Goal: Information Seeking & Learning: Learn about a topic

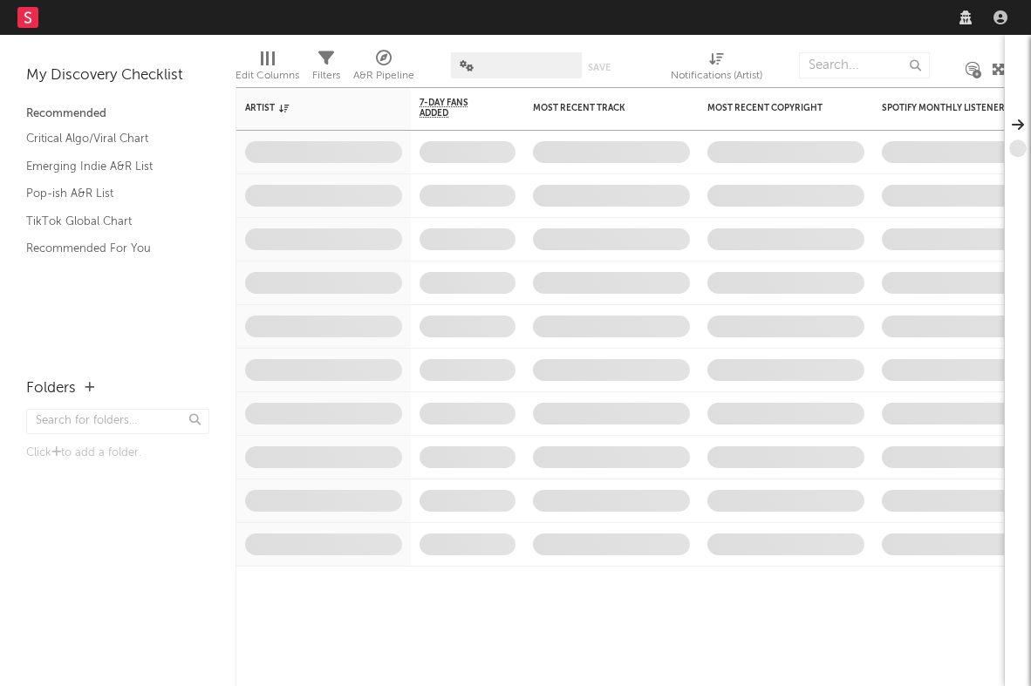
click at [837, 22] on div "Dashboard Discovery Assistant Charts Leads Notifications Settings Mark all as r…" at bounding box center [515, 343] width 1031 height 686
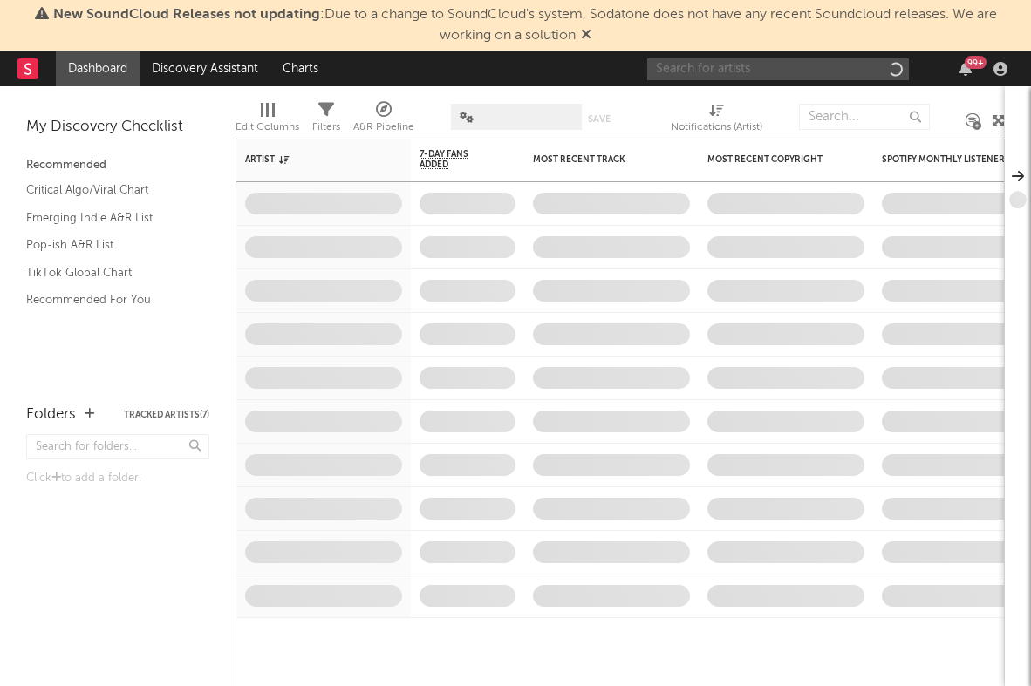
click at [804, 68] on input "text" at bounding box center [778, 69] width 262 height 22
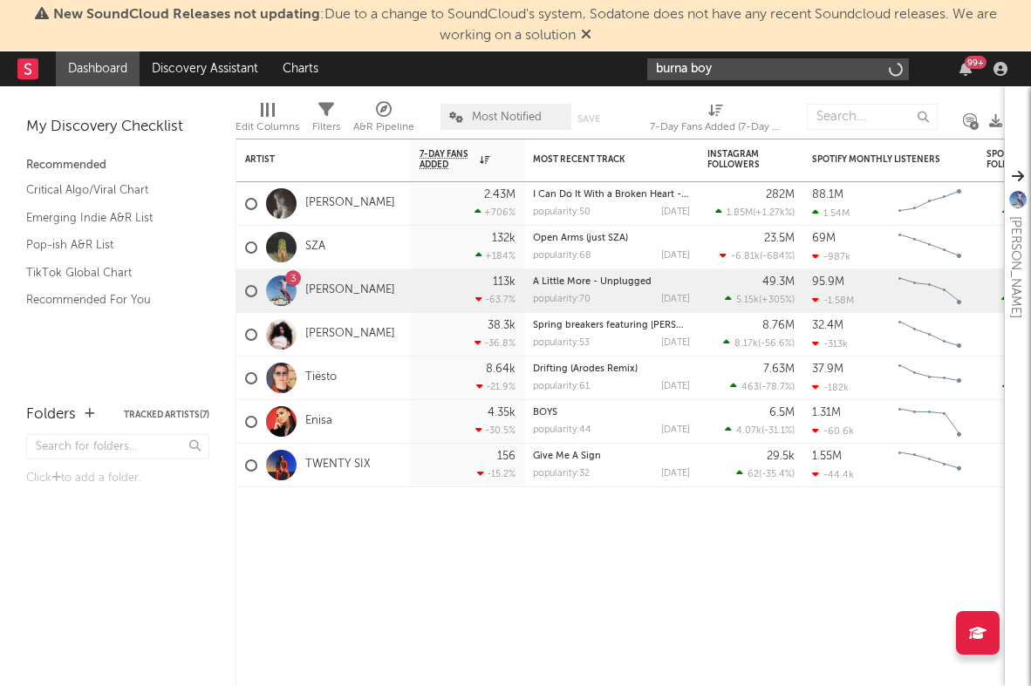
click at [787, 60] on input "burna boy" at bounding box center [778, 69] width 262 height 22
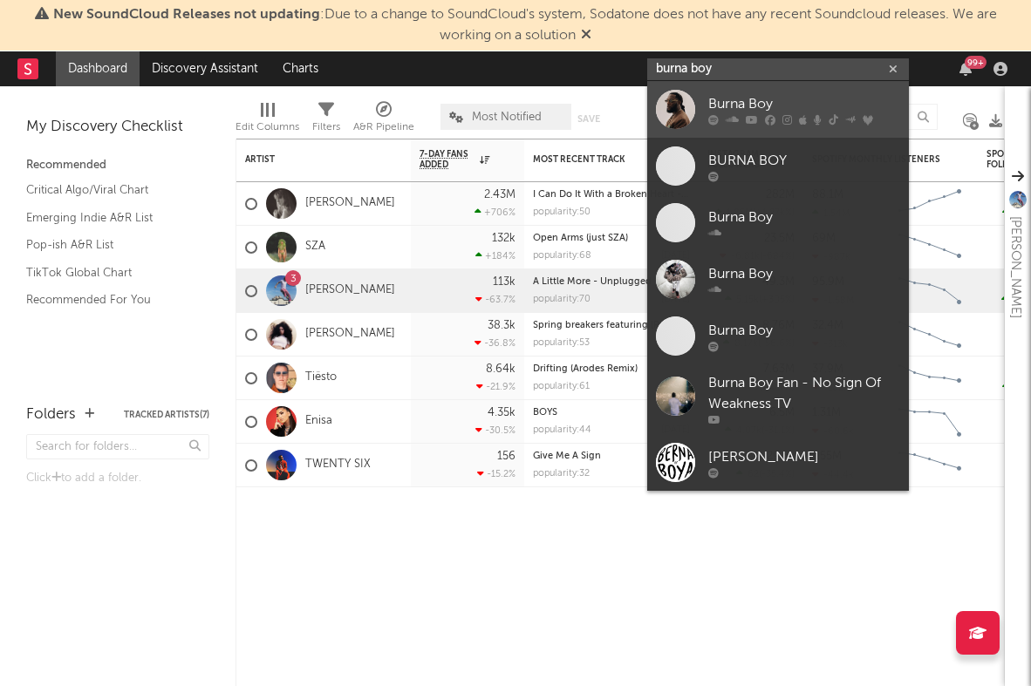
type input "burna boy"
click at [768, 100] on div "Burna Boy" at bounding box center [804, 103] width 192 height 21
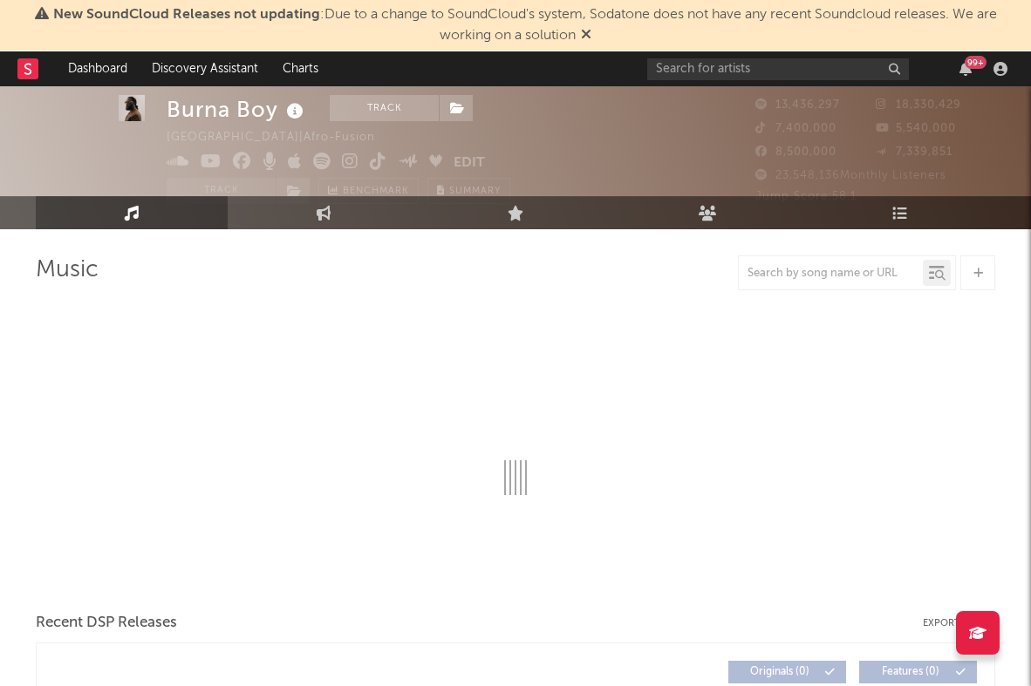
scroll to position [36, 0]
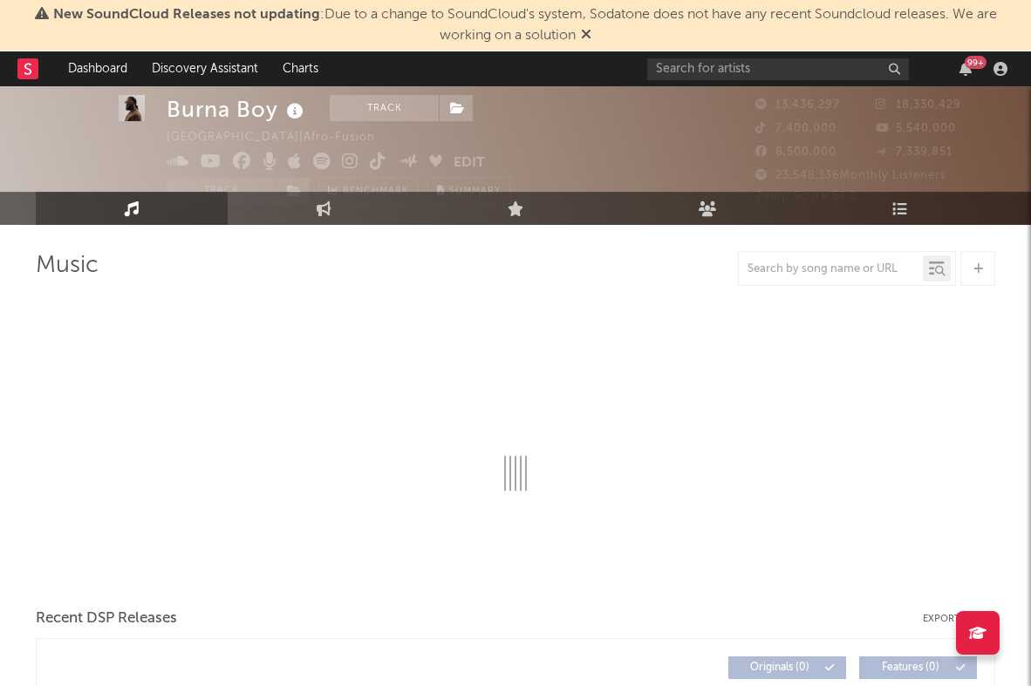
select select "6m"
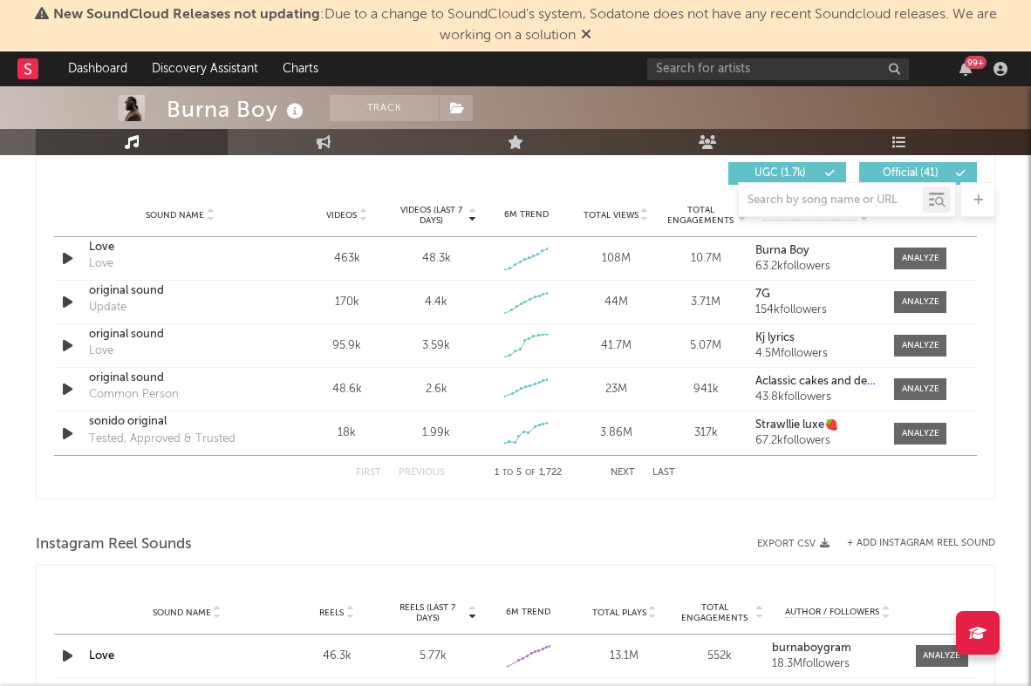
scroll to position [1223, 0]
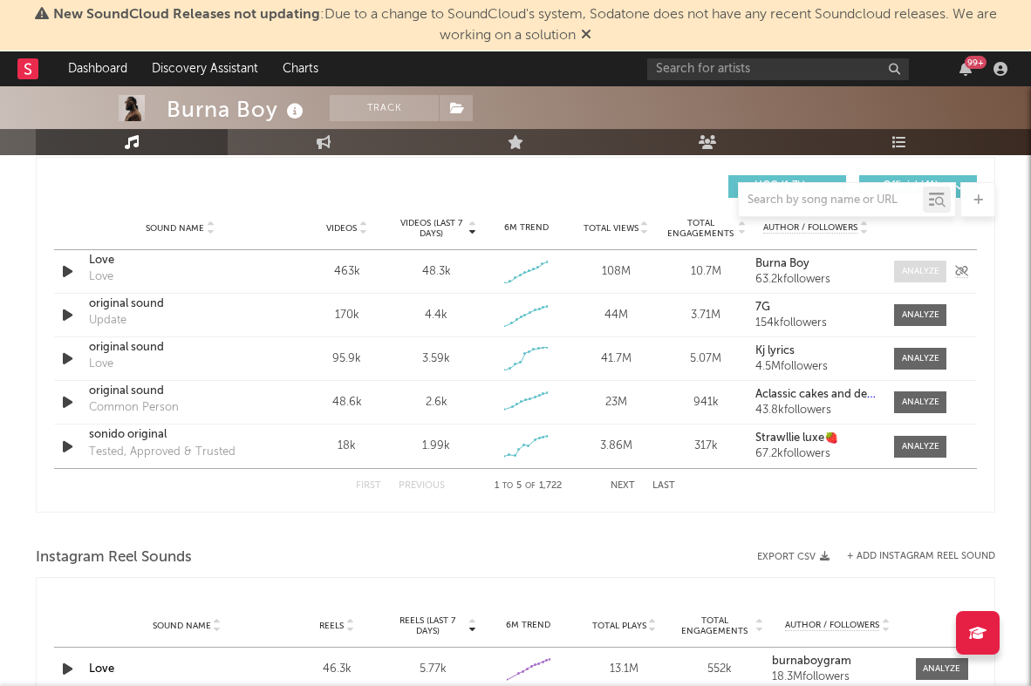
click at [908, 271] on div at bounding box center [920, 271] width 37 height 13
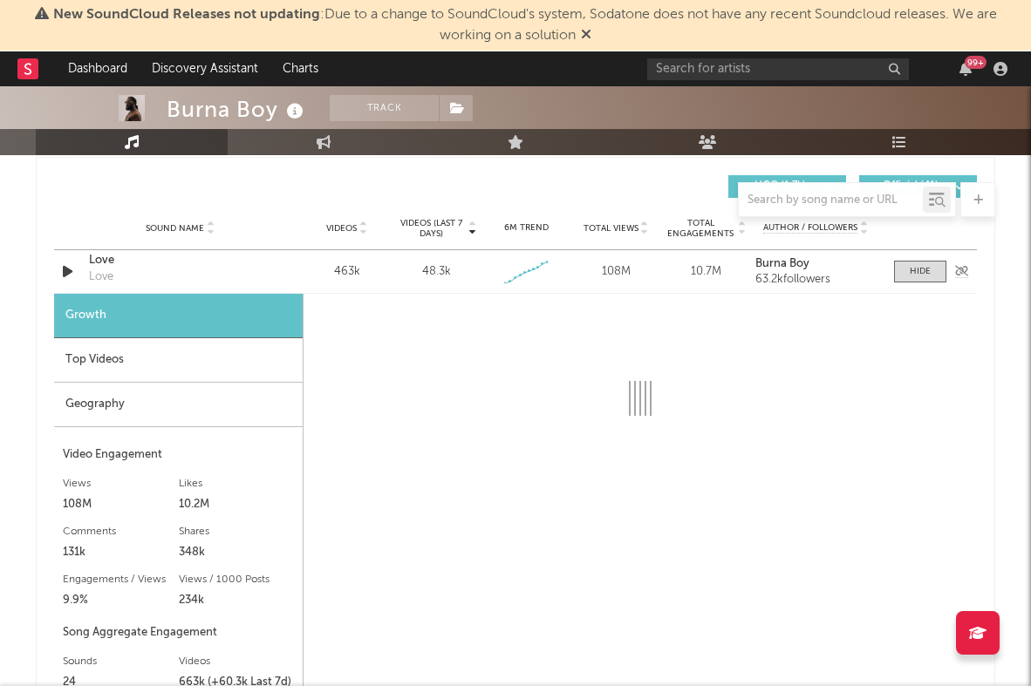
select select "1w"
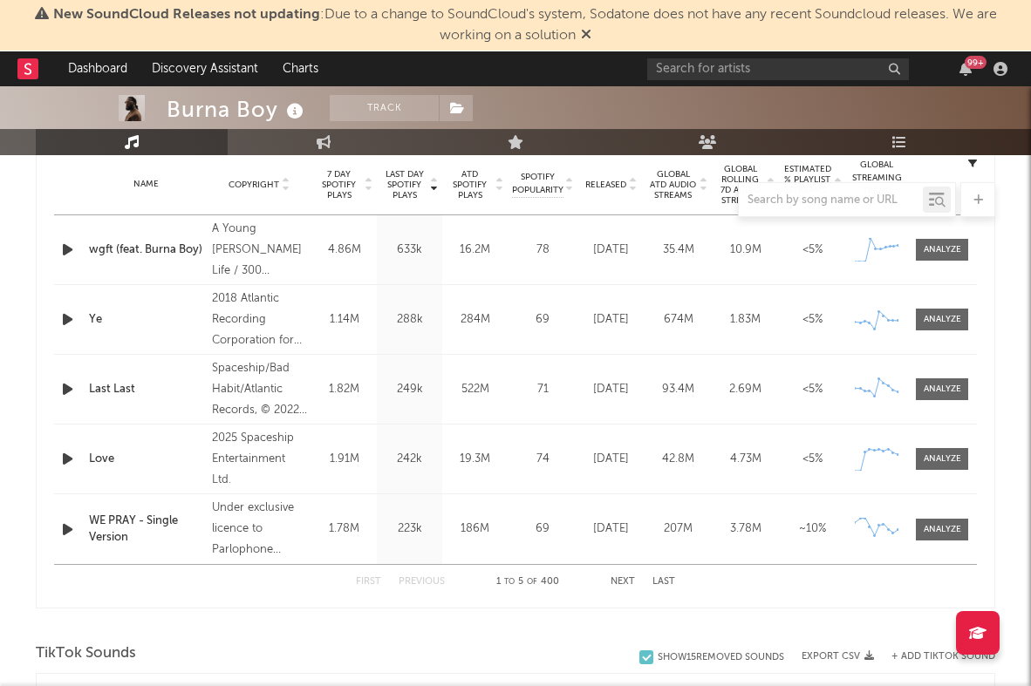
scroll to position [662, 0]
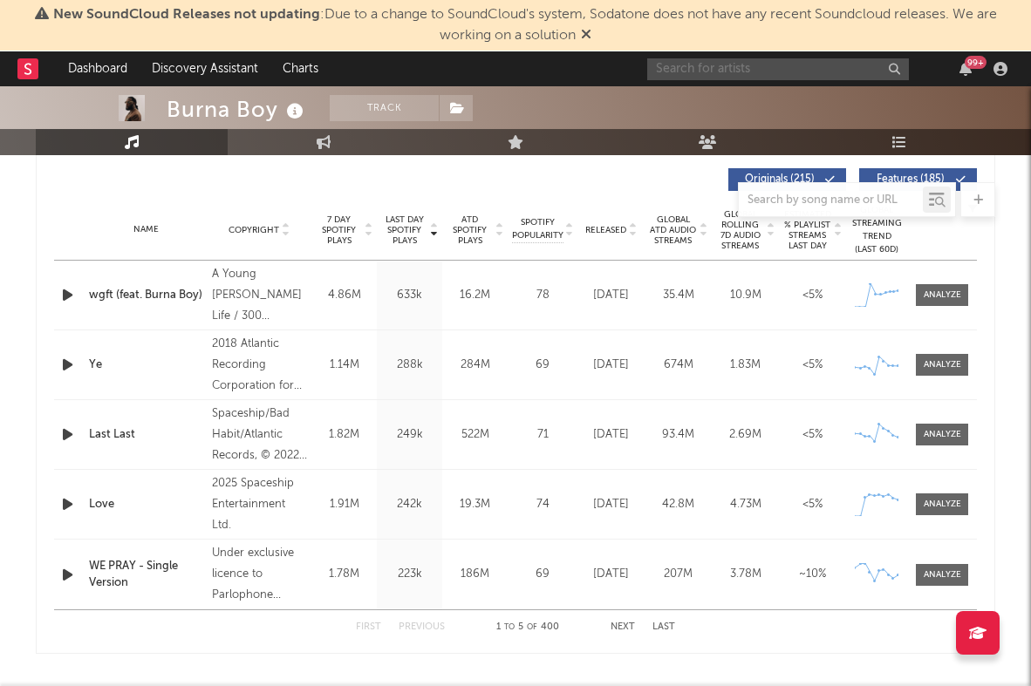
click at [750, 73] on input "text" at bounding box center [778, 69] width 262 height 22
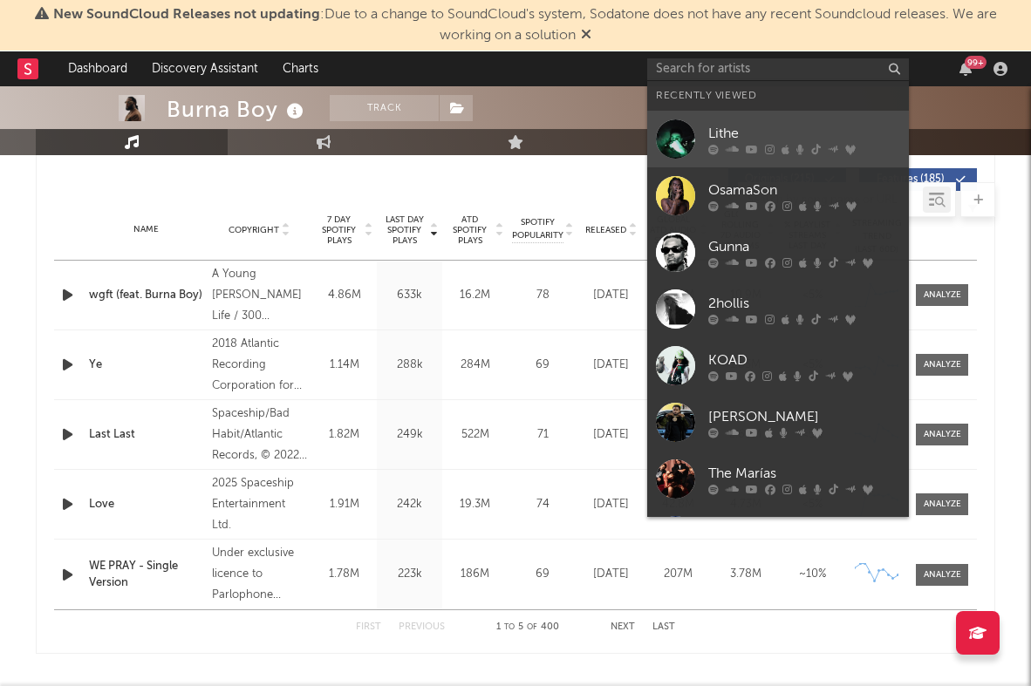
click at [745, 138] on div "Lithe" at bounding box center [804, 133] width 192 height 21
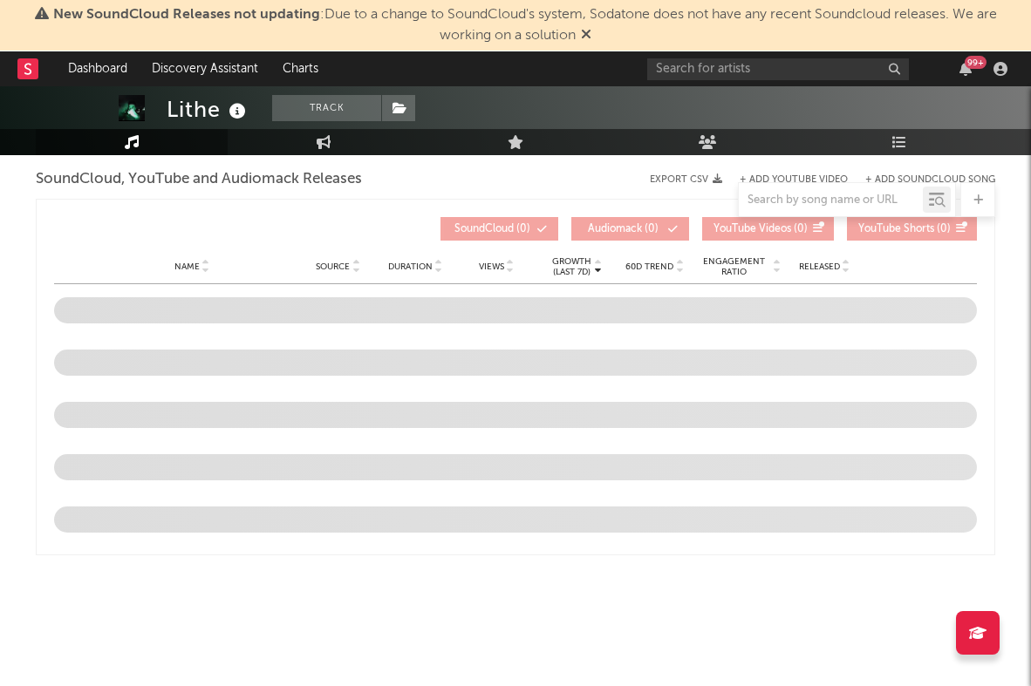
select select "6m"
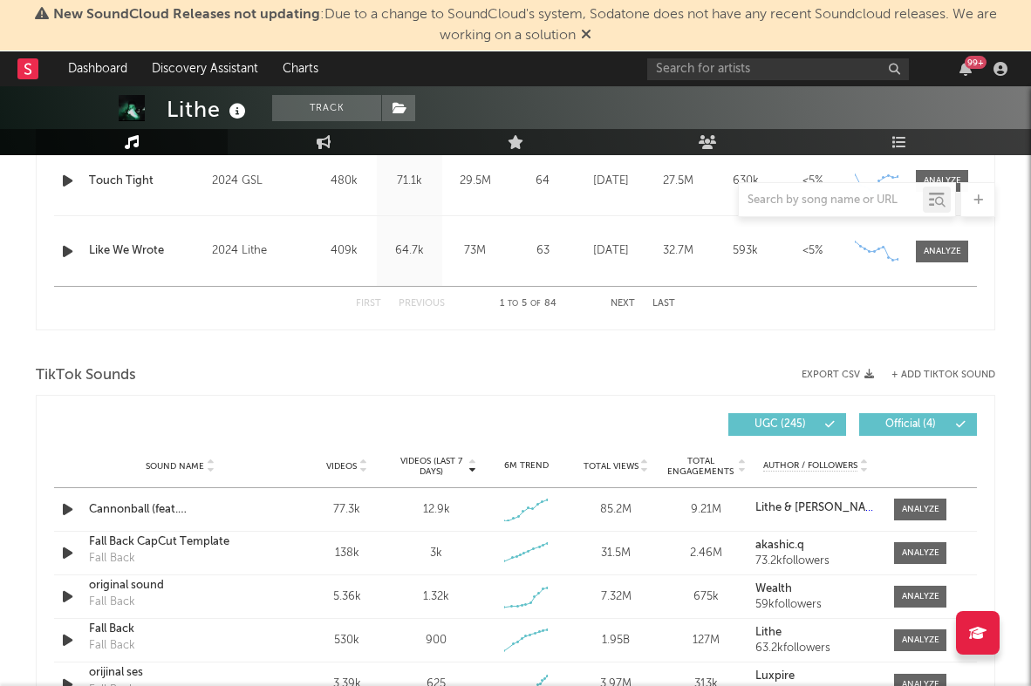
scroll to position [1119, 0]
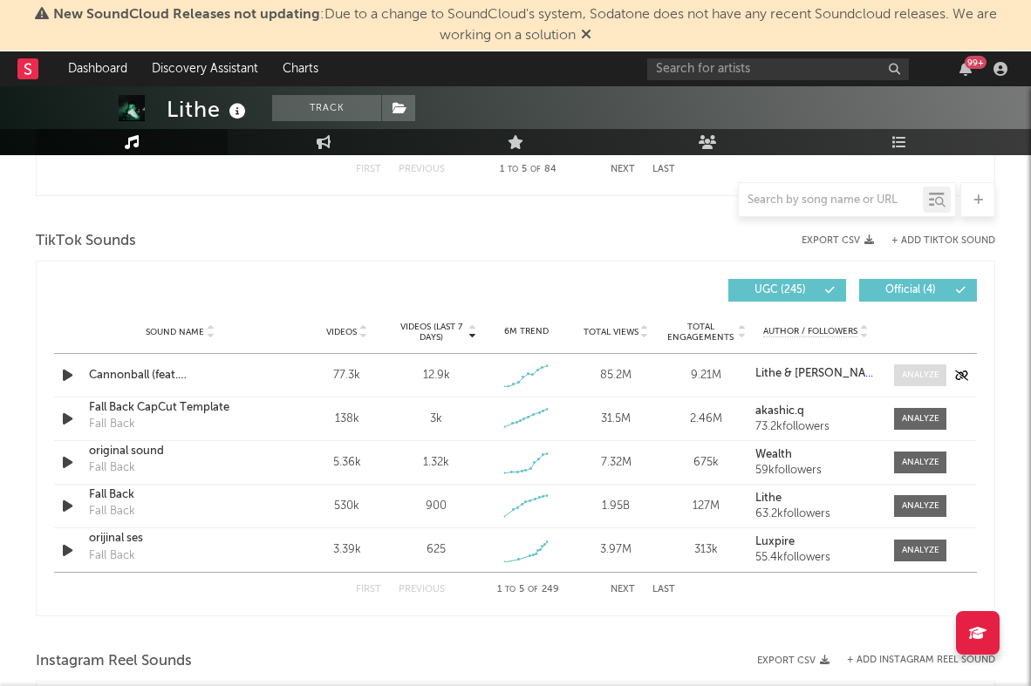
click at [912, 371] on div at bounding box center [920, 375] width 37 height 13
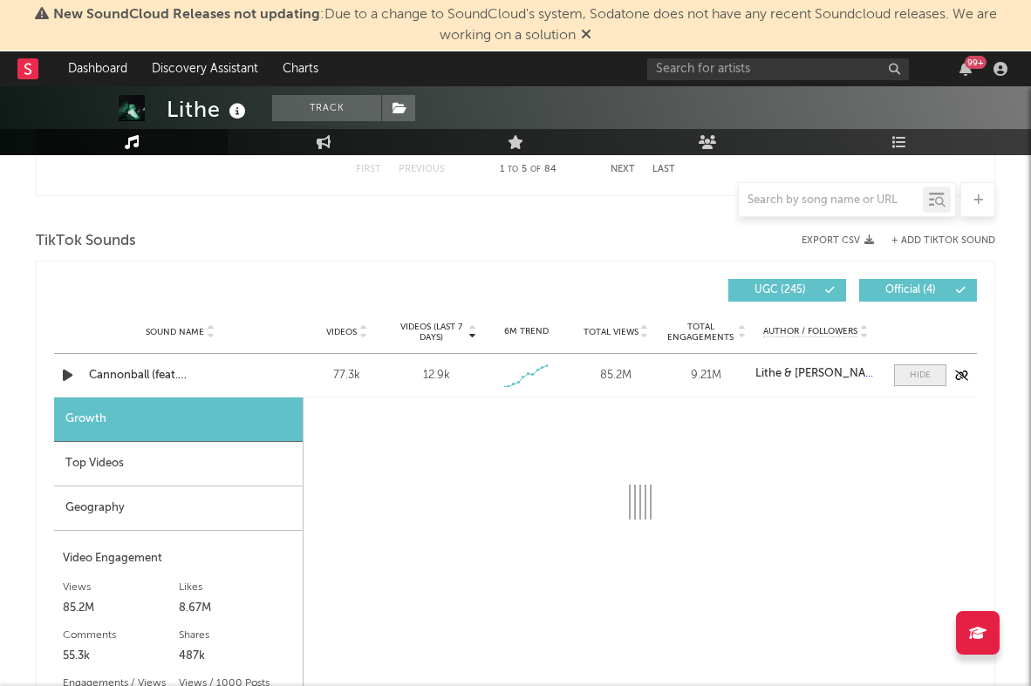
select select "1w"
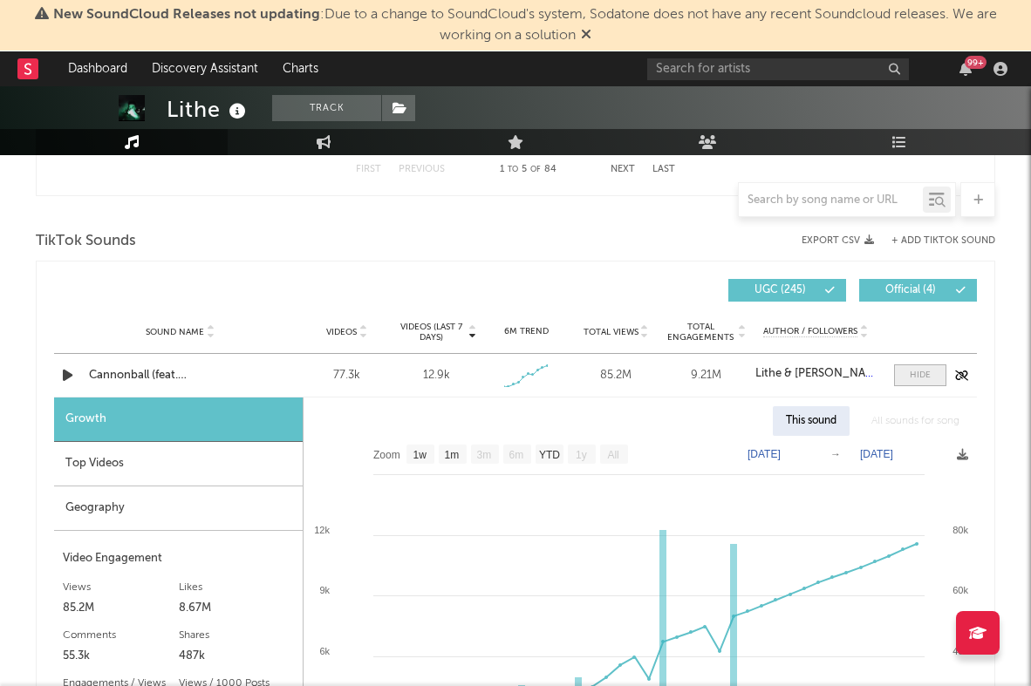
click at [912, 371] on div at bounding box center [919, 375] width 21 height 13
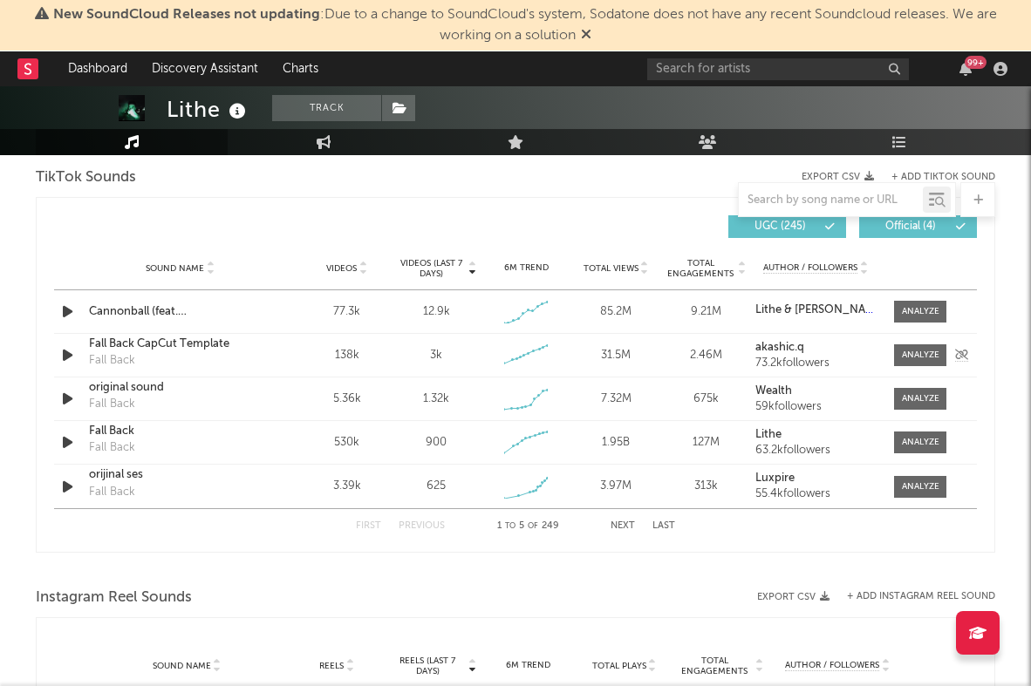
scroll to position [1182, 0]
click at [898, 348] on span at bounding box center [920, 356] width 52 height 22
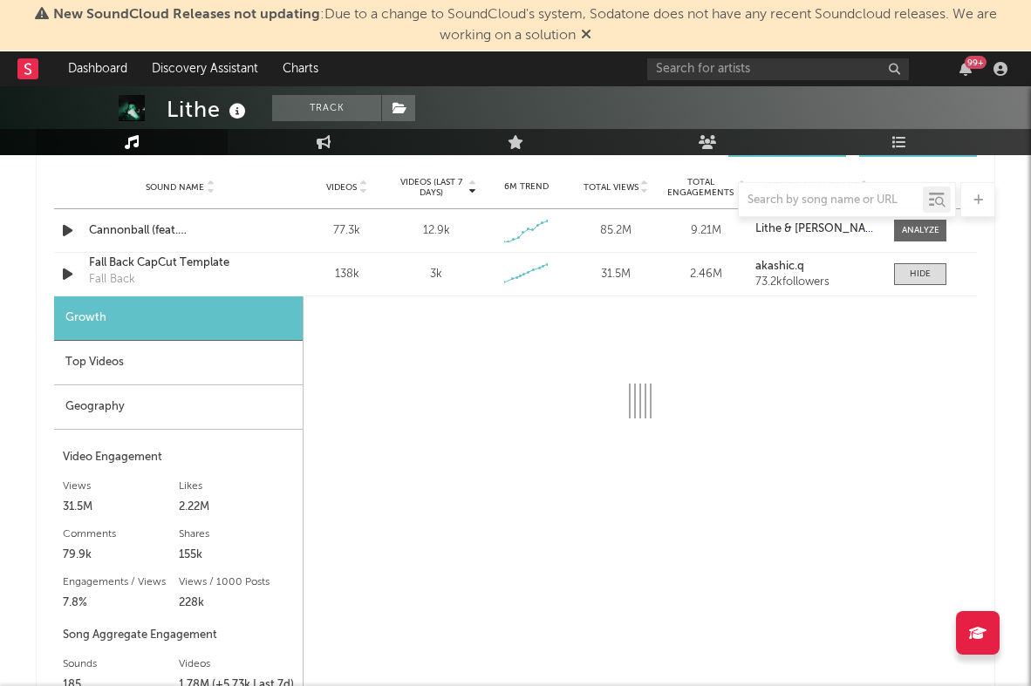
scroll to position [1265, 0]
select select "6m"
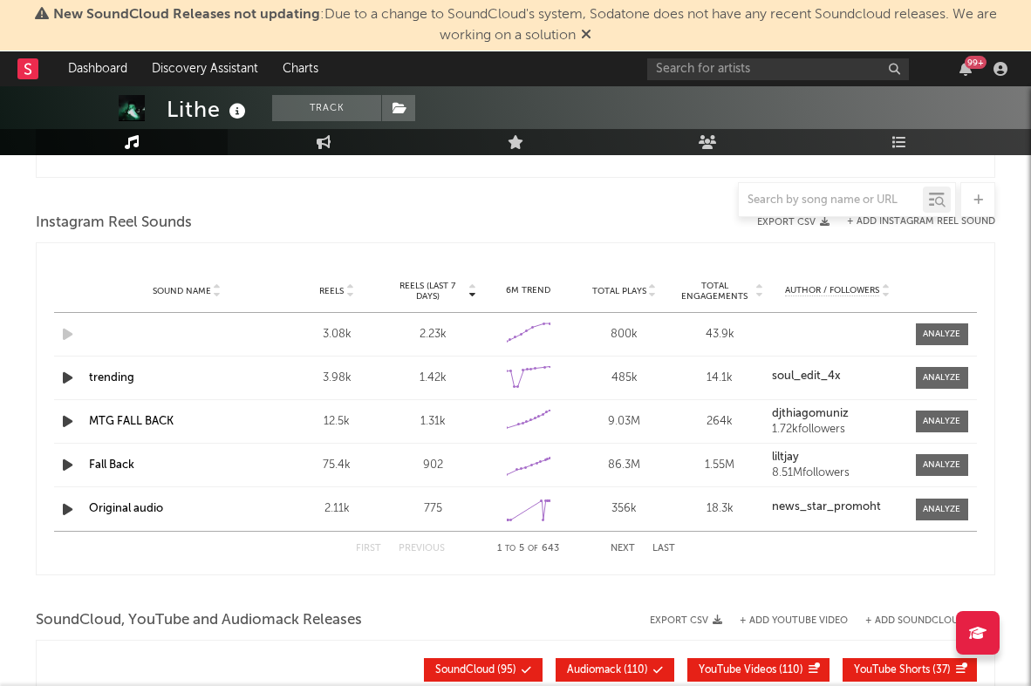
scroll to position [2038, 0]
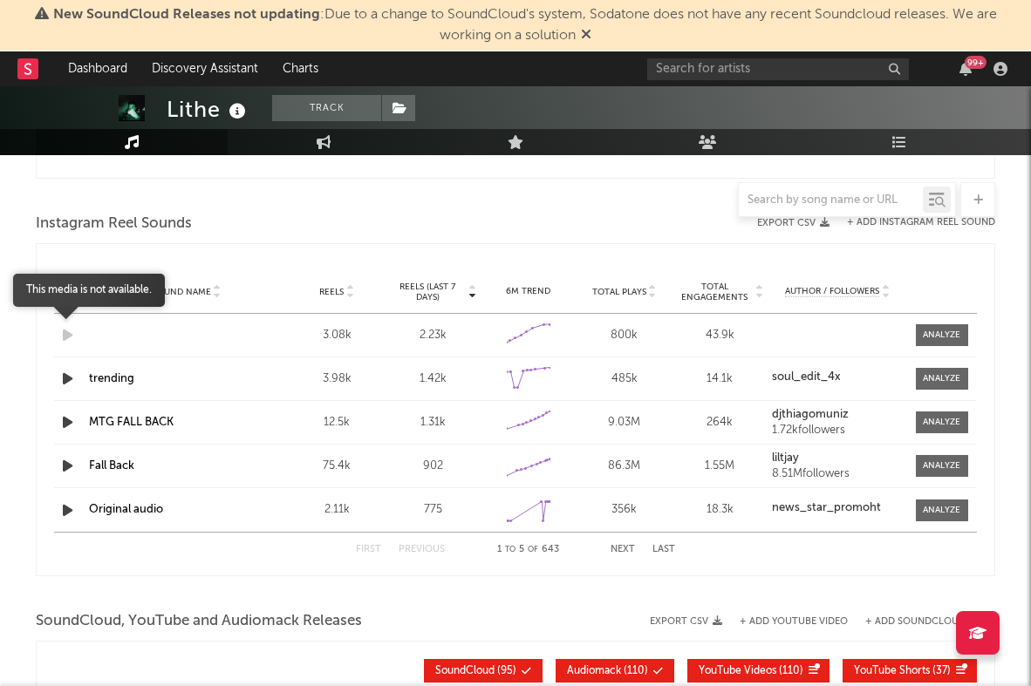
click at [68, 334] on icon "button" at bounding box center [67, 335] width 18 height 22
click at [60, 382] on icon "button" at bounding box center [67, 379] width 18 height 22
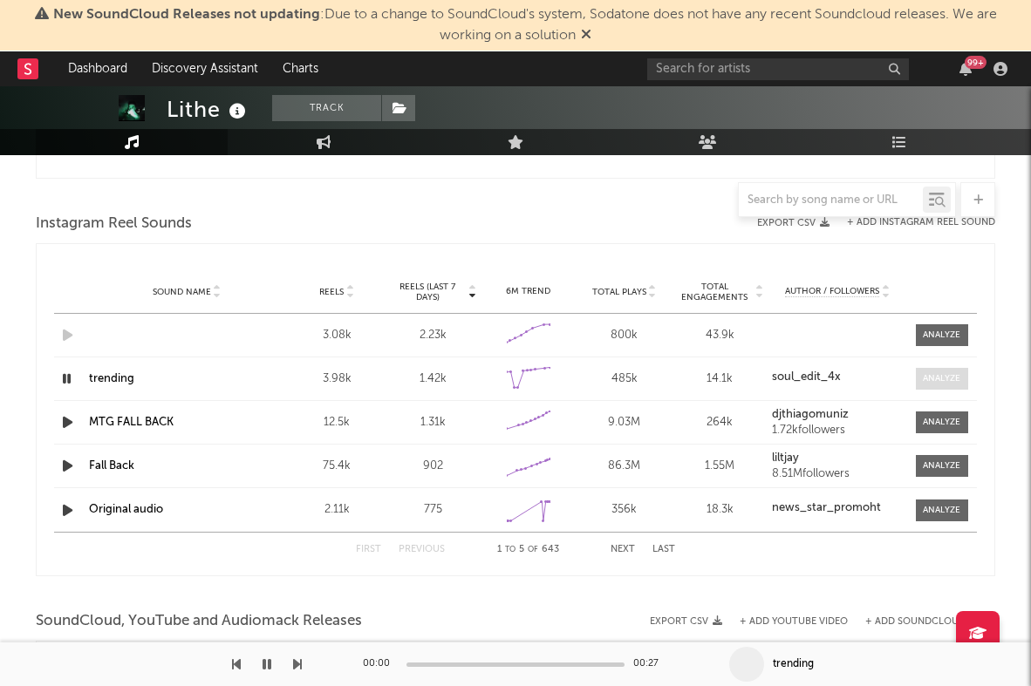
click at [931, 377] on div at bounding box center [940, 378] width 37 height 13
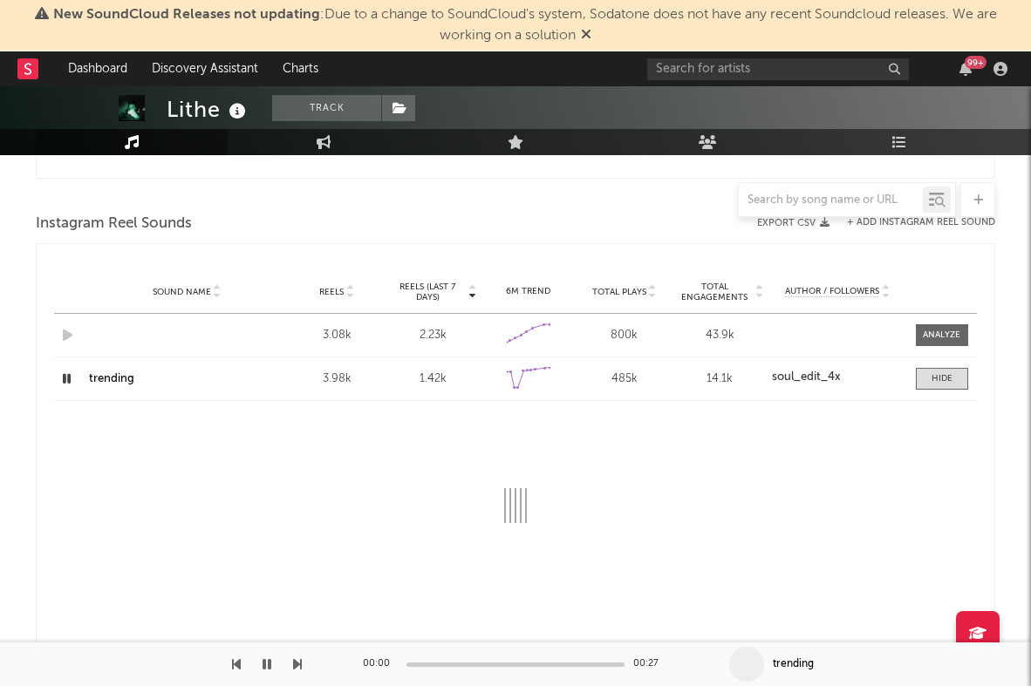
select select "1w"
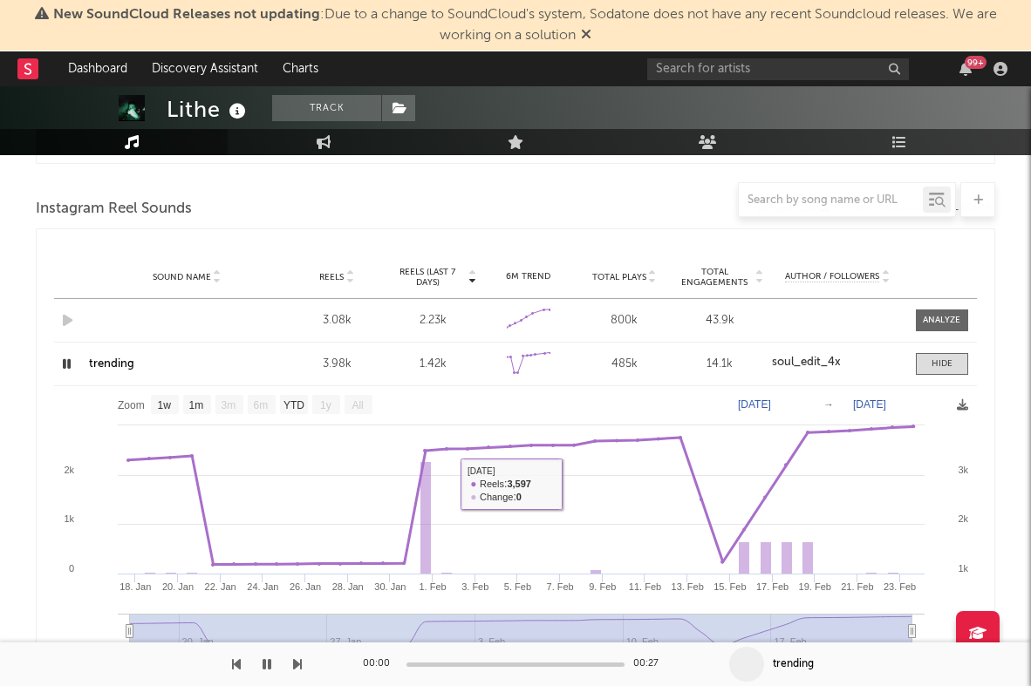
scroll to position [2010, 0]
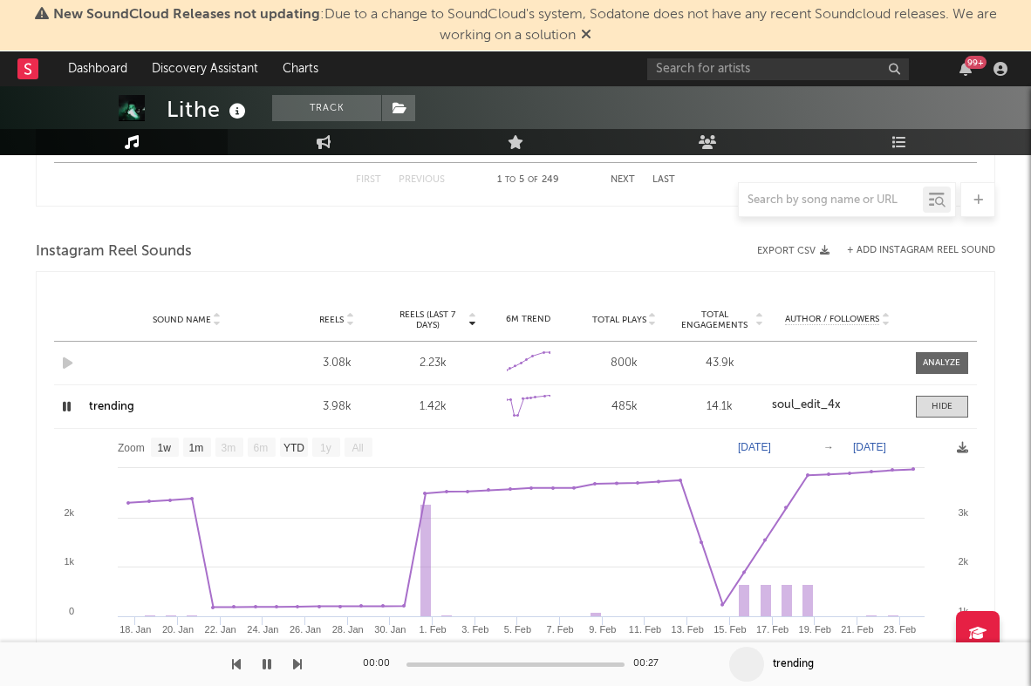
click at [65, 412] on icon "button" at bounding box center [66, 407] width 17 height 22
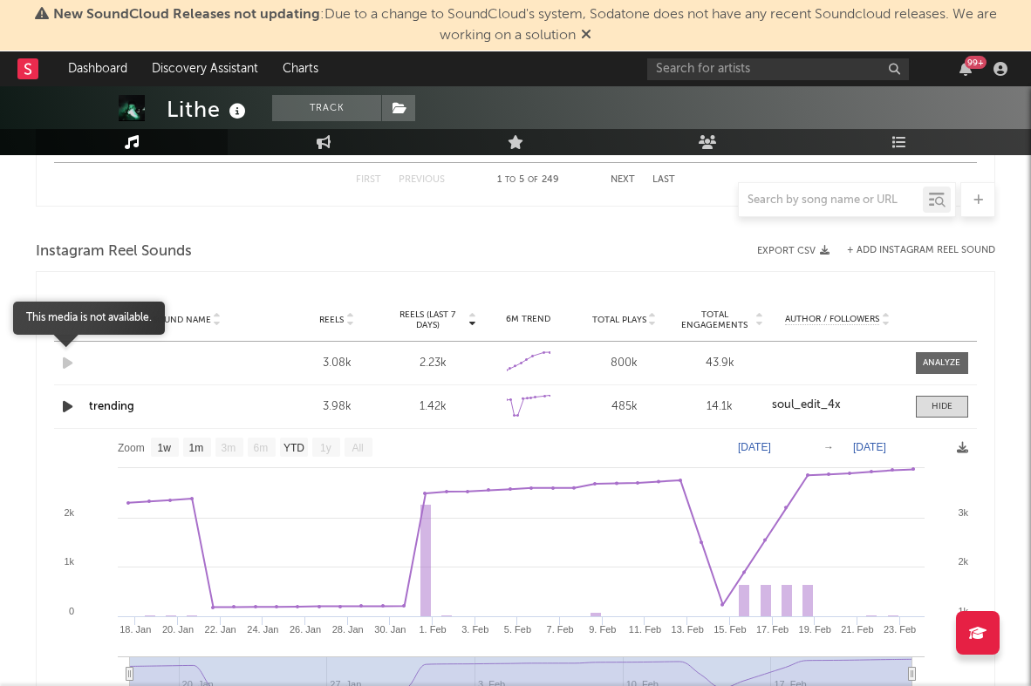
click at [71, 353] on icon "button" at bounding box center [67, 363] width 18 height 22
click at [497, 377] on div "Created with Highcharts 10.3.3" at bounding box center [528, 363] width 87 height 32
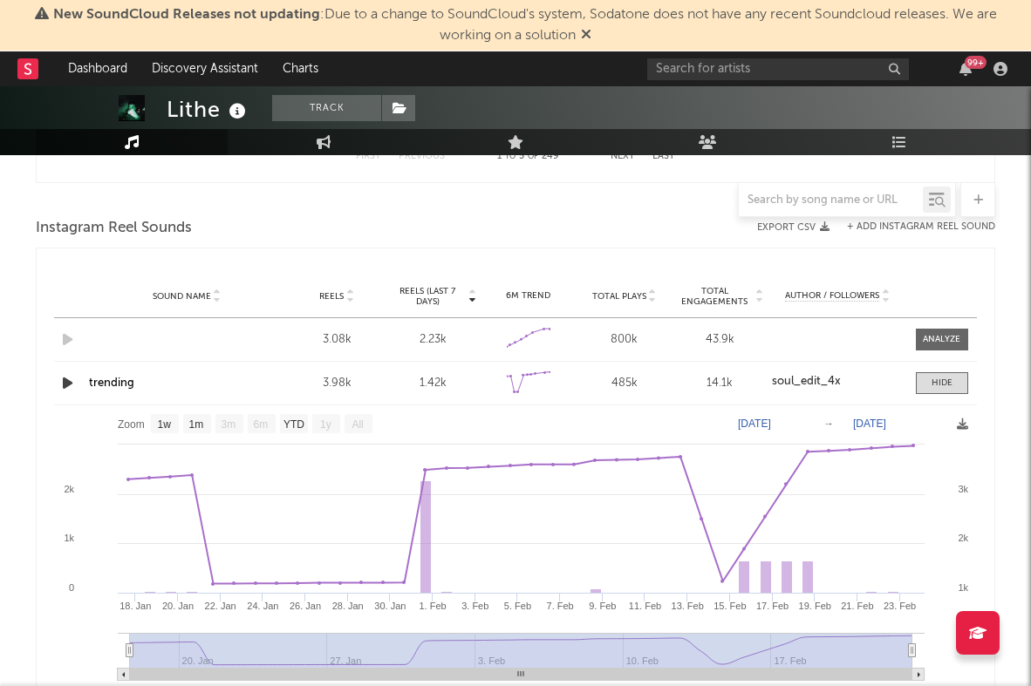
scroll to position [2032, 0]
click at [952, 373] on span at bounding box center [941, 384] width 52 height 22
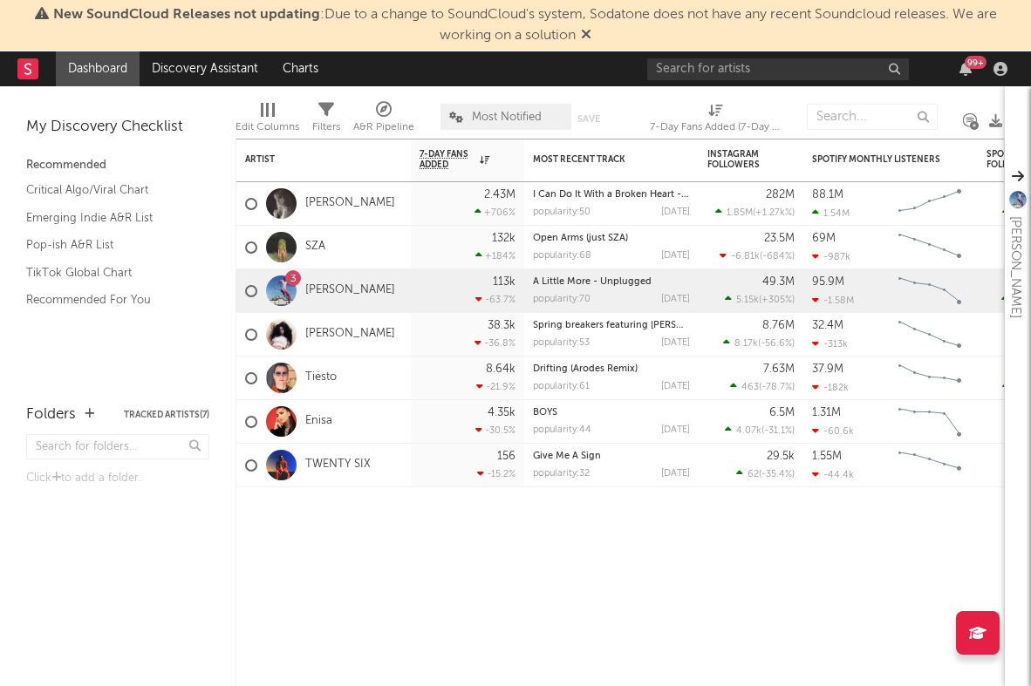
click at [587, 33] on icon at bounding box center [586, 34] width 10 height 14
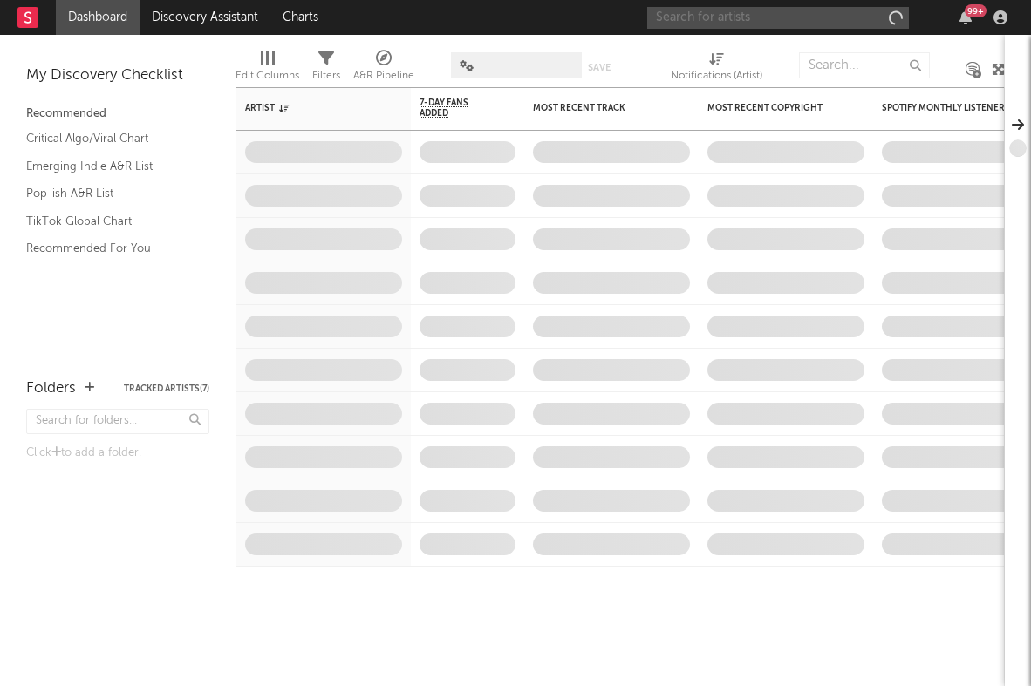
click at [791, 25] on input "text" at bounding box center [778, 18] width 262 height 22
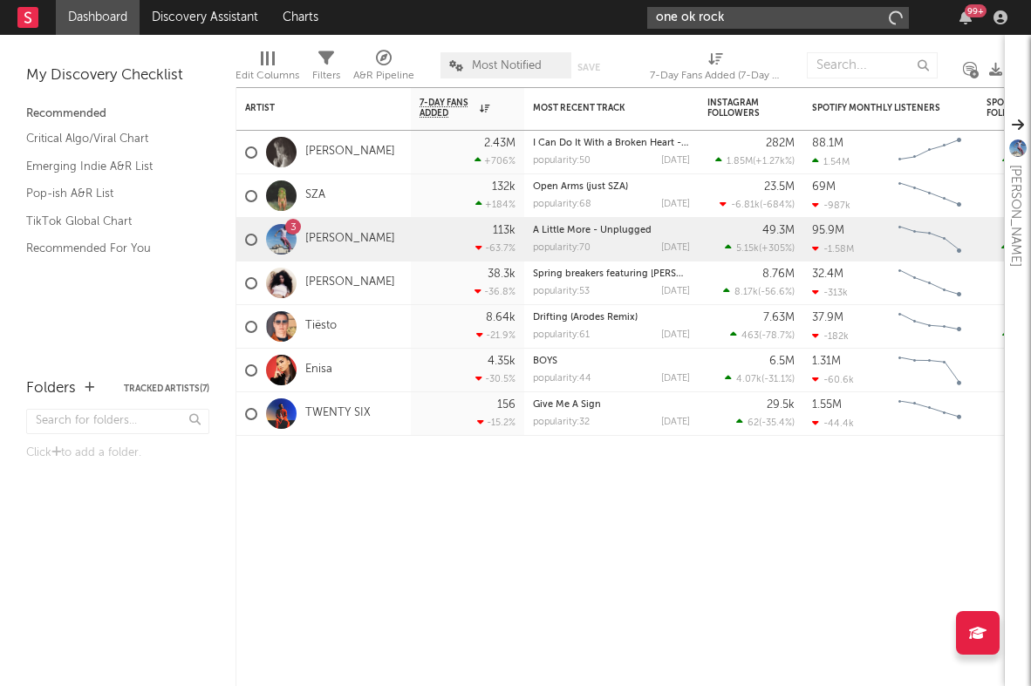
type input "one ok rock"
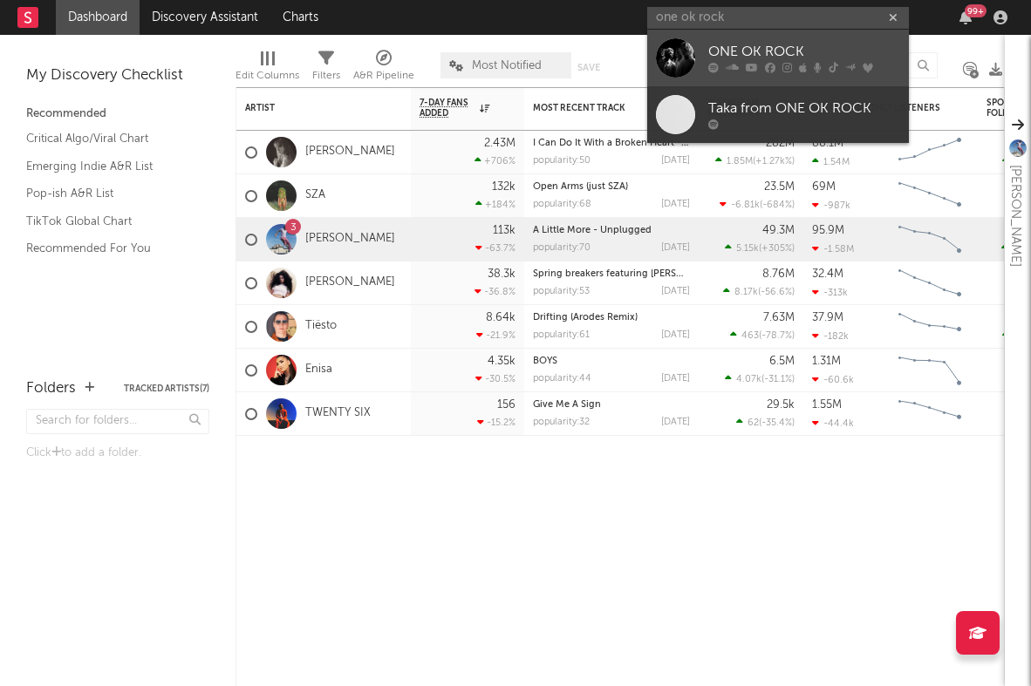
click at [763, 44] on div "ONE OK ROCK" at bounding box center [804, 52] width 192 height 21
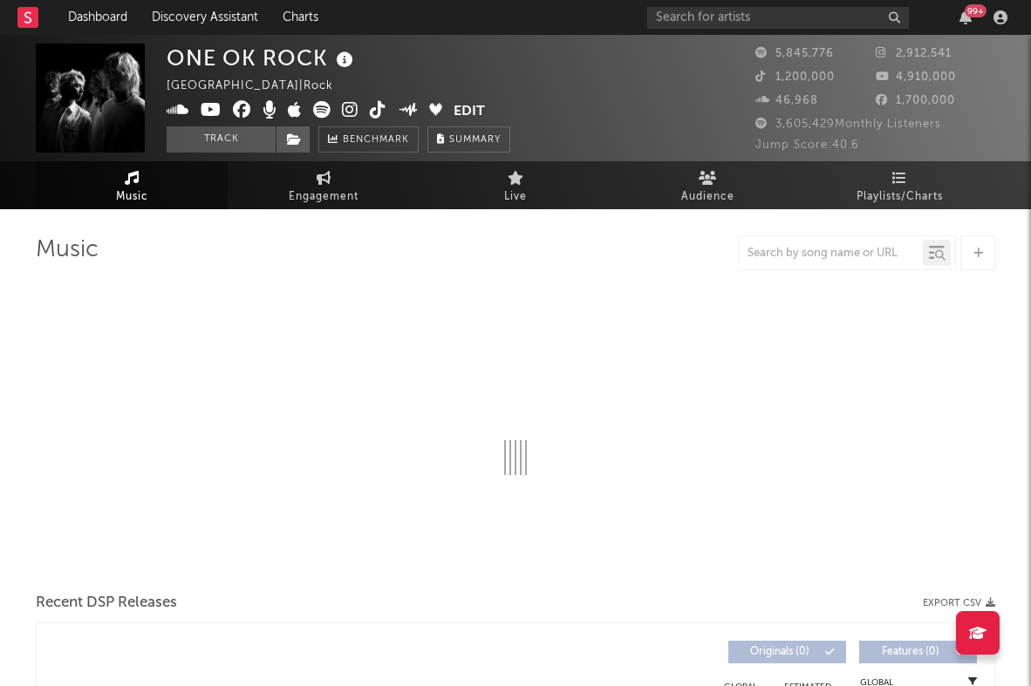
select select "6m"
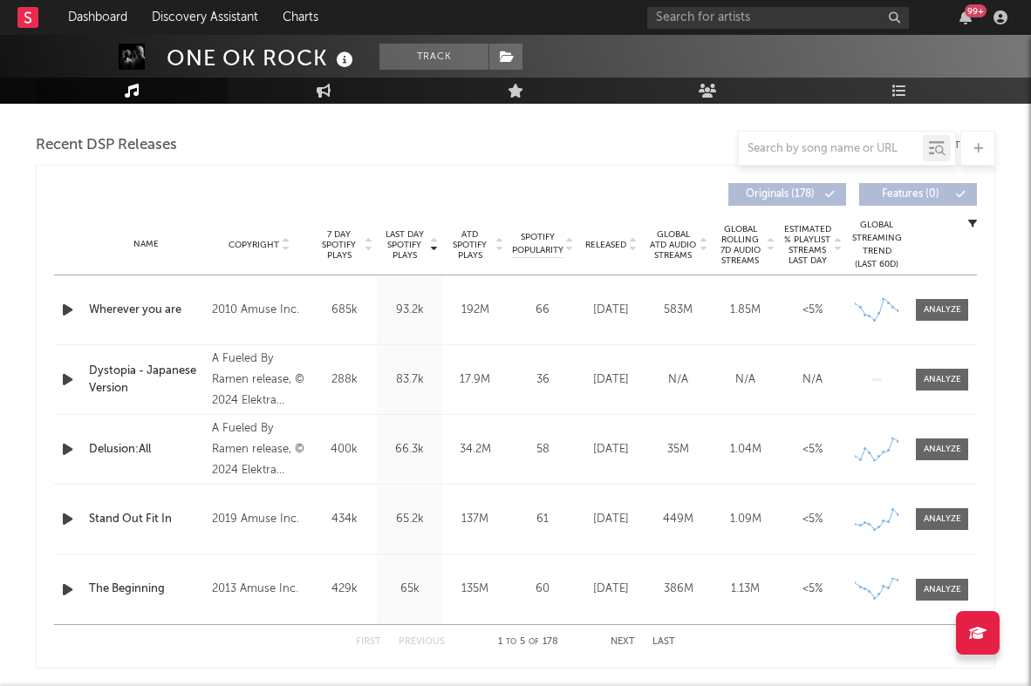
scroll to position [659, 0]
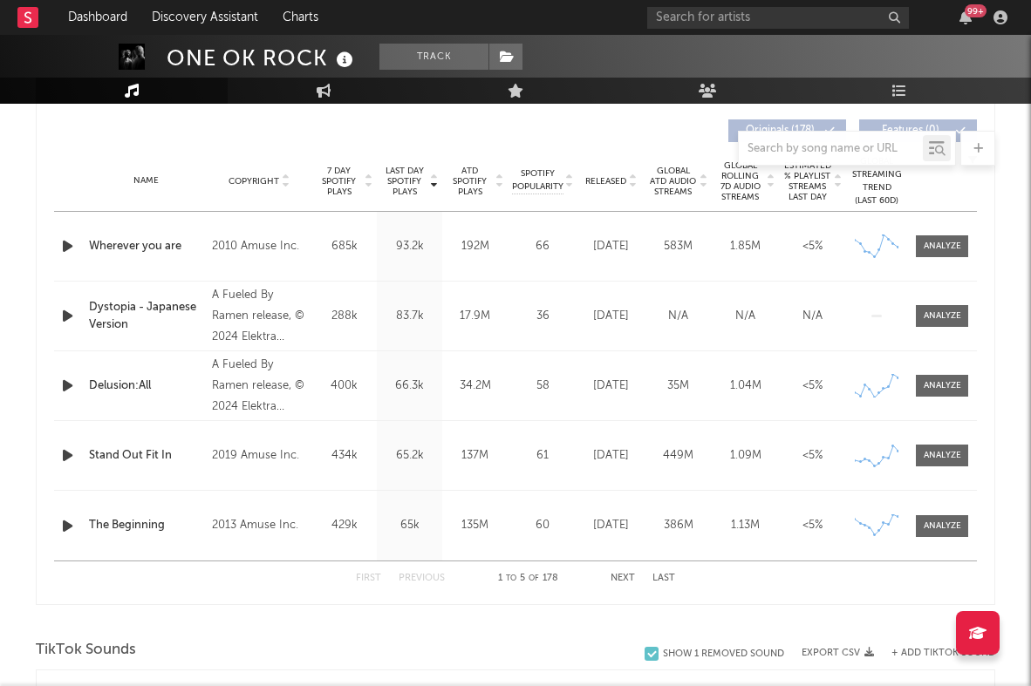
click at [616, 582] on button "Next" at bounding box center [622, 579] width 24 height 10
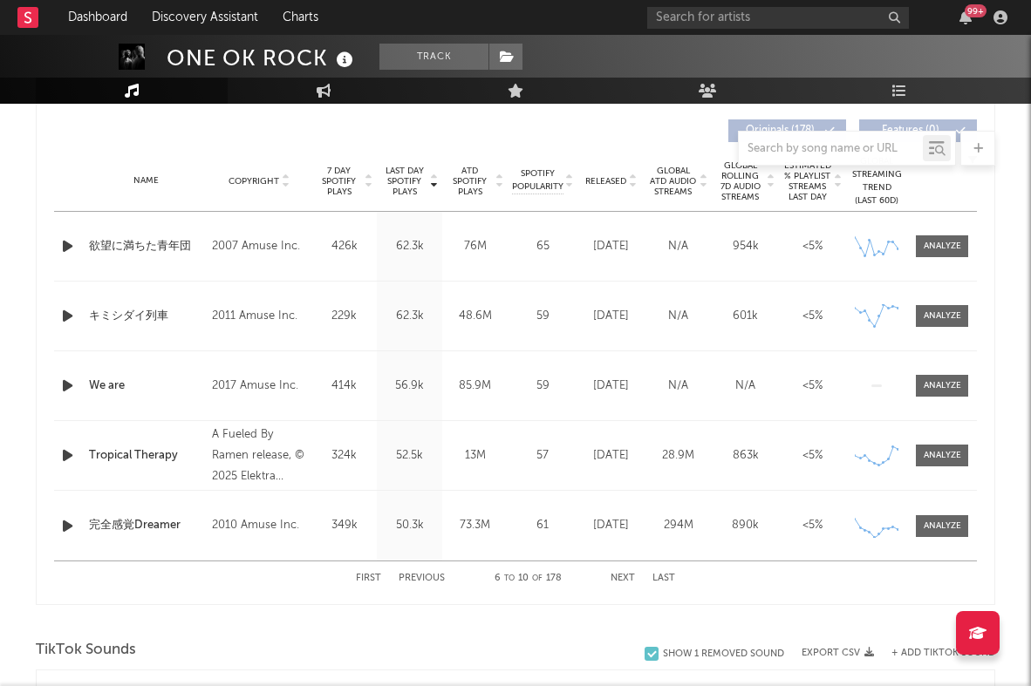
click at [621, 580] on button "Next" at bounding box center [622, 579] width 24 height 10
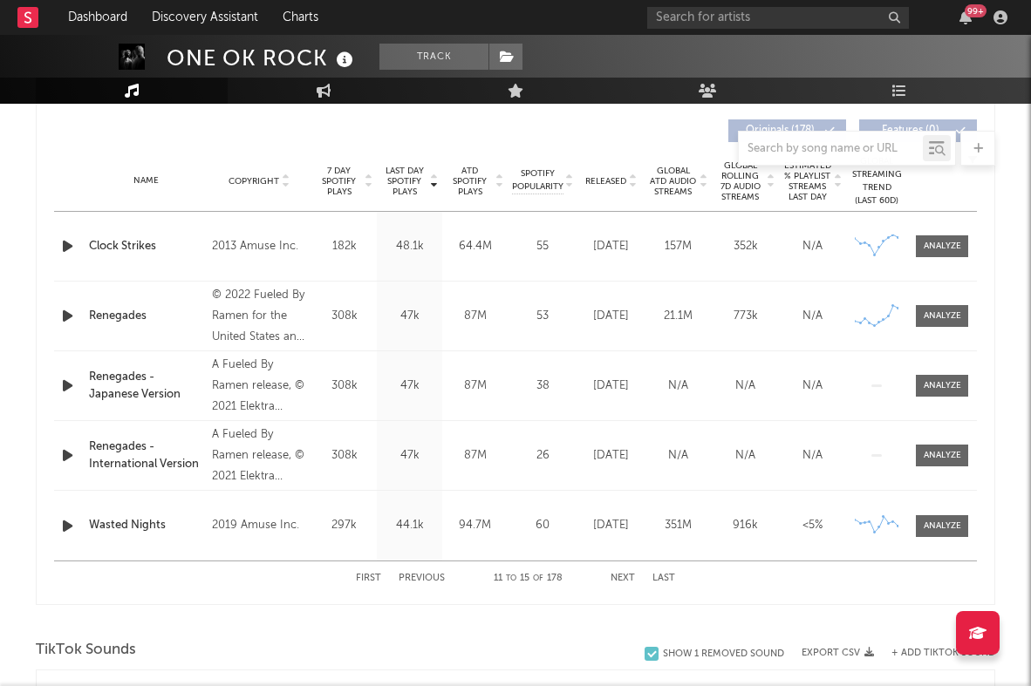
click at [621, 580] on button "Next" at bounding box center [622, 579] width 24 height 10
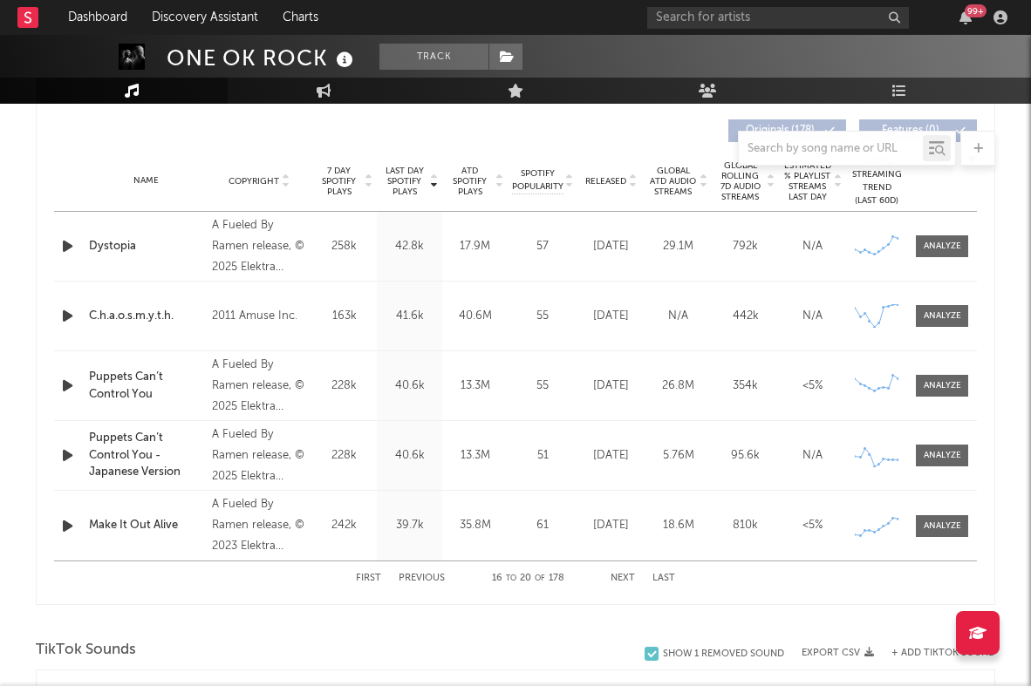
click at [621, 580] on button "Next" at bounding box center [622, 579] width 24 height 10
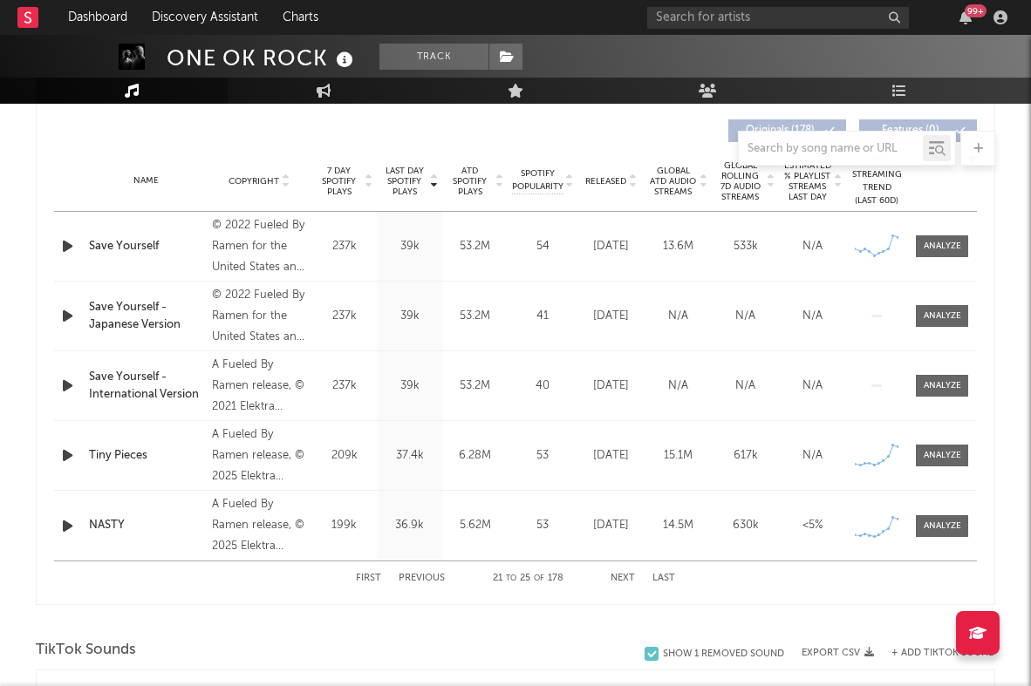
click at [621, 580] on button "Next" at bounding box center [622, 579] width 24 height 10
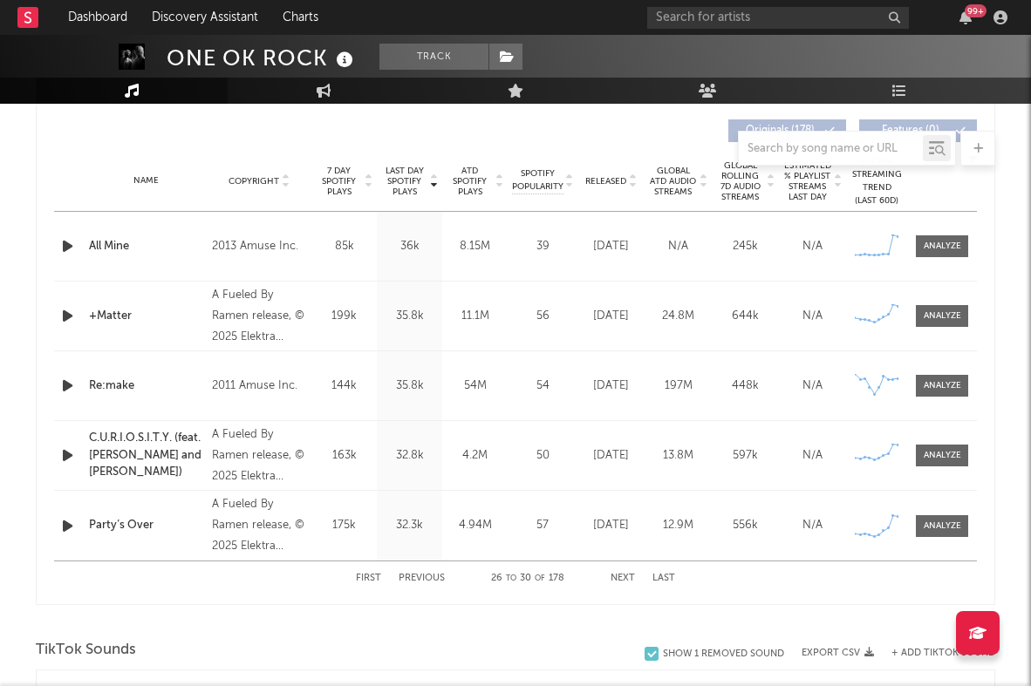
click at [621, 580] on button "Next" at bounding box center [622, 579] width 24 height 10
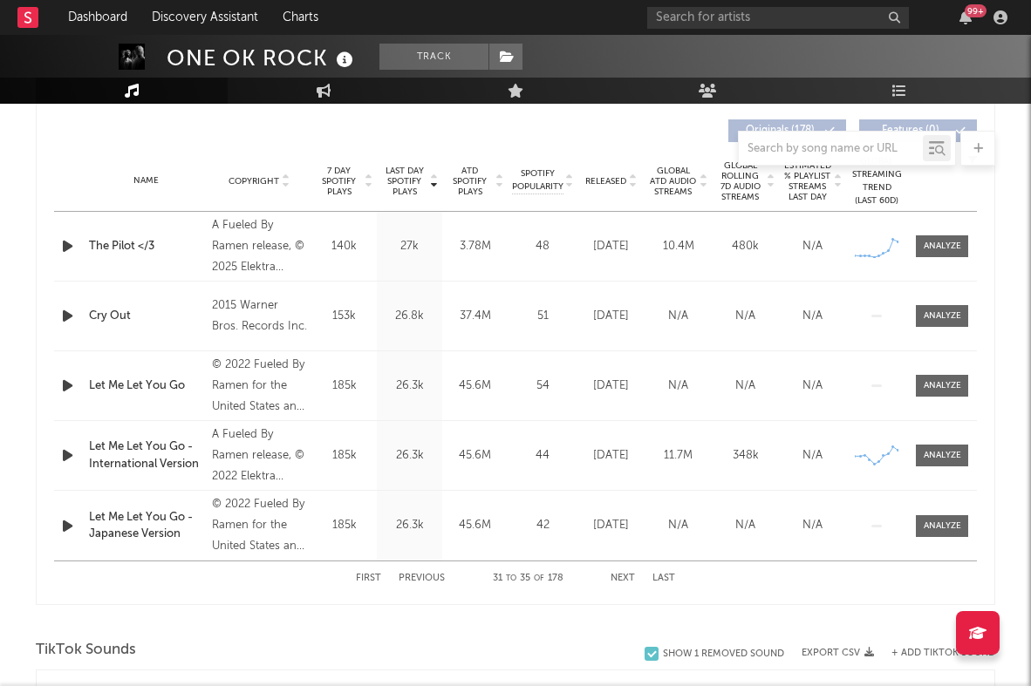
click at [374, 580] on button "First" at bounding box center [368, 579] width 25 height 10
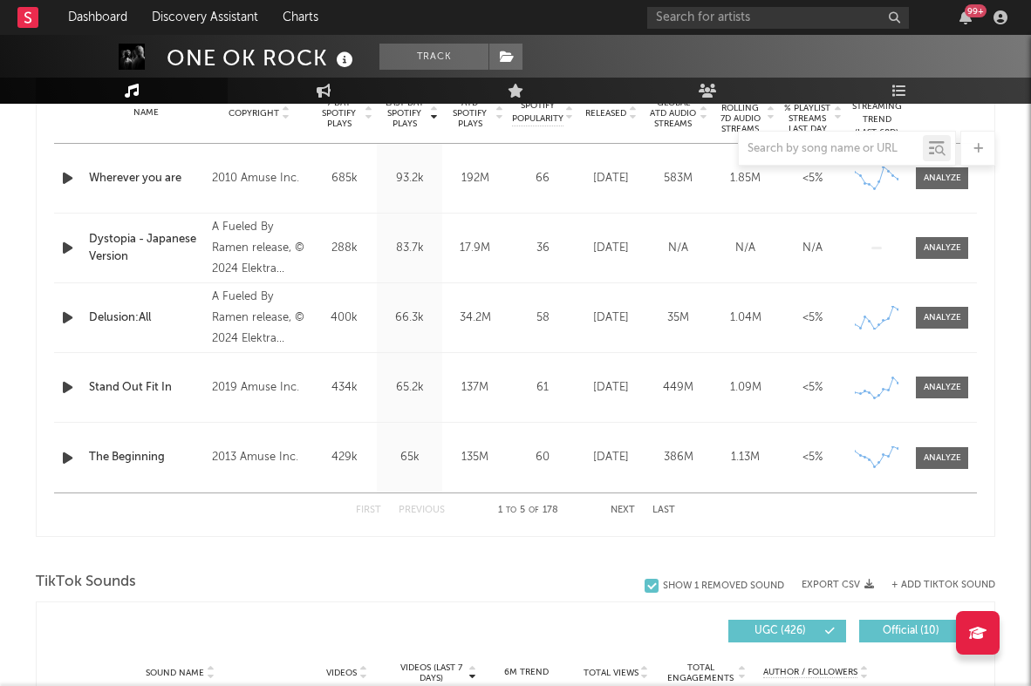
scroll to position [730, 0]
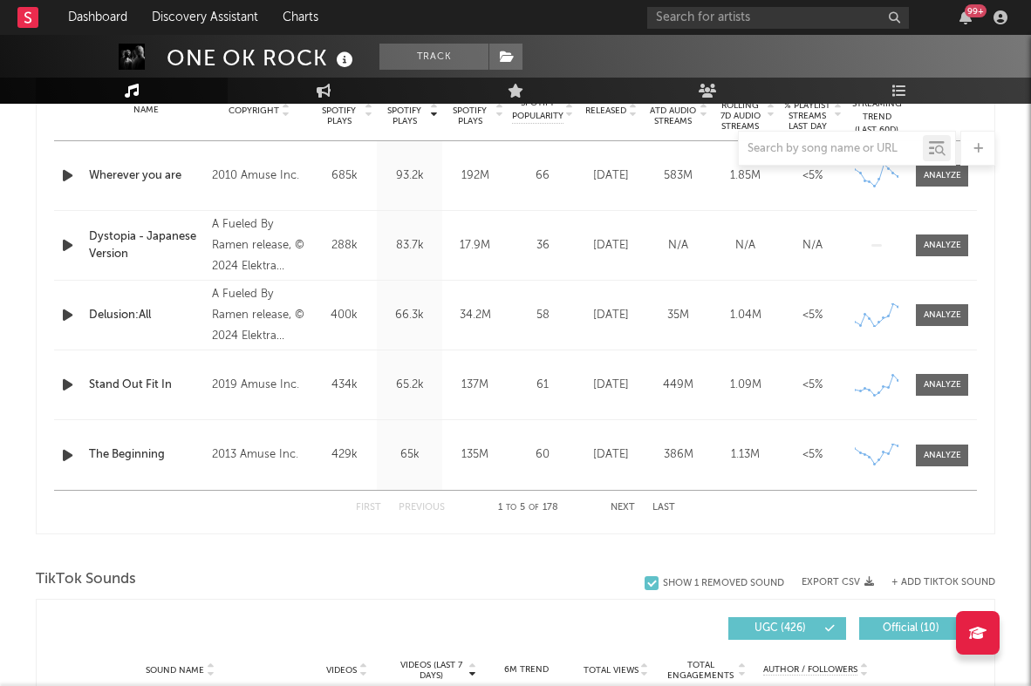
click at [623, 515] on div "First Previous 1 to 5 of 178 Next Last" at bounding box center [515, 508] width 319 height 34
click at [623, 501] on div "First Previous 1 to 5 of 178 Next Last" at bounding box center [515, 508] width 319 height 34
click at [618, 508] on button "Next" at bounding box center [622, 508] width 24 height 10
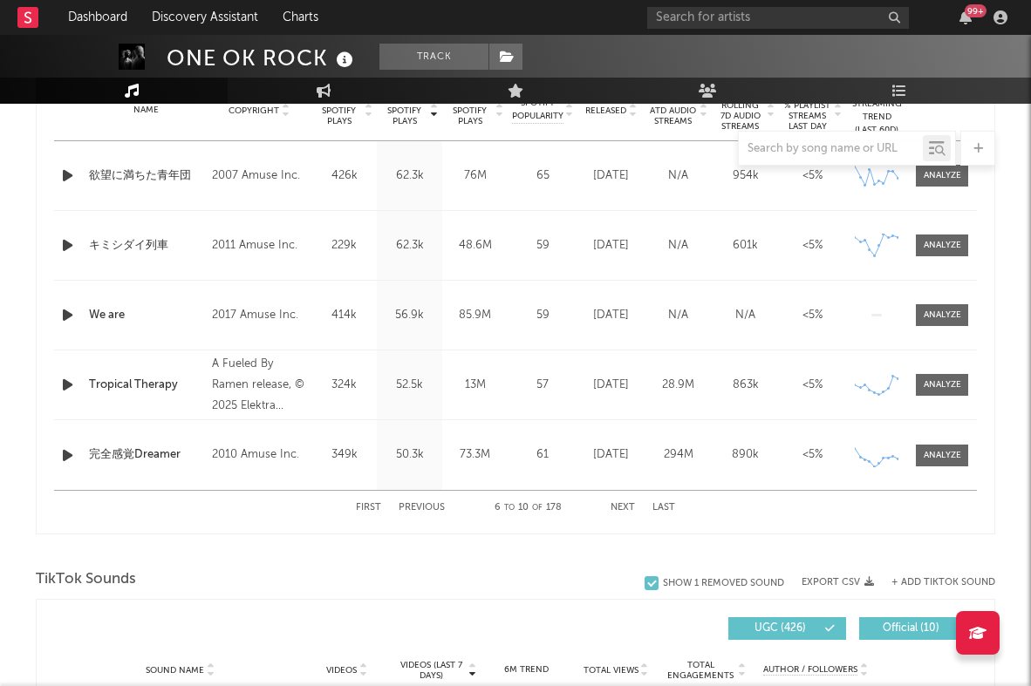
click at [618, 508] on button "Next" at bounding box center [622, 508] width 24 height 10
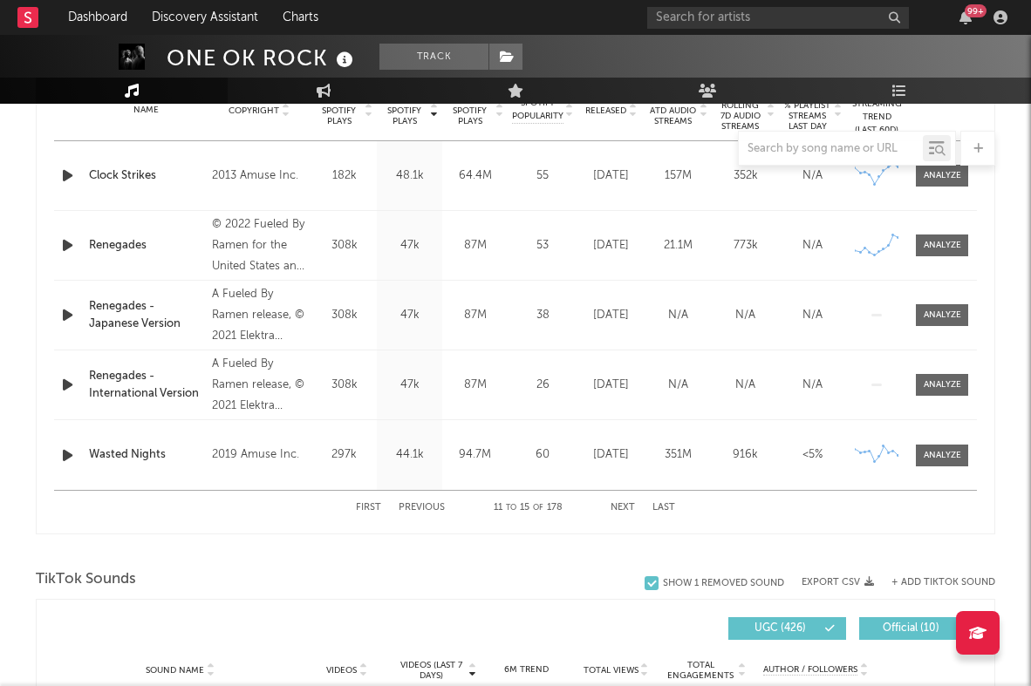
click at [379, 507] on button "First" at bounding box center [368, 508] width 25 height 10
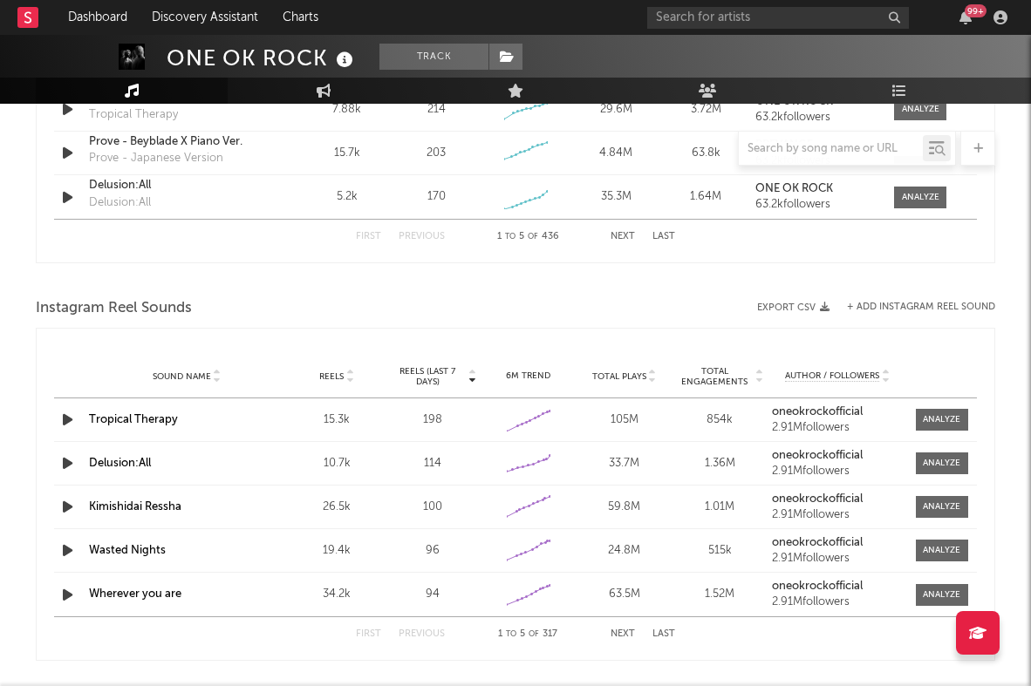
scroll to position [1440, 0]
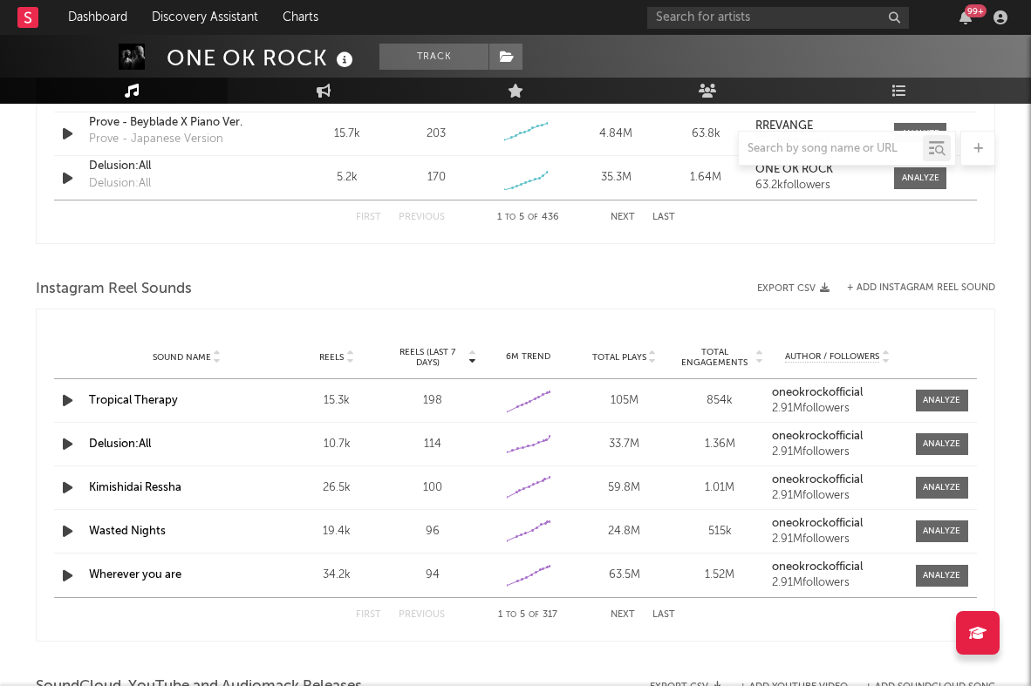
click at [693, 29] on div "99 +" at bounding box center [830, 17] width 366 height 35
click at [692, 24] on input "text" at bounding box center [778, 18] width 262 height 22
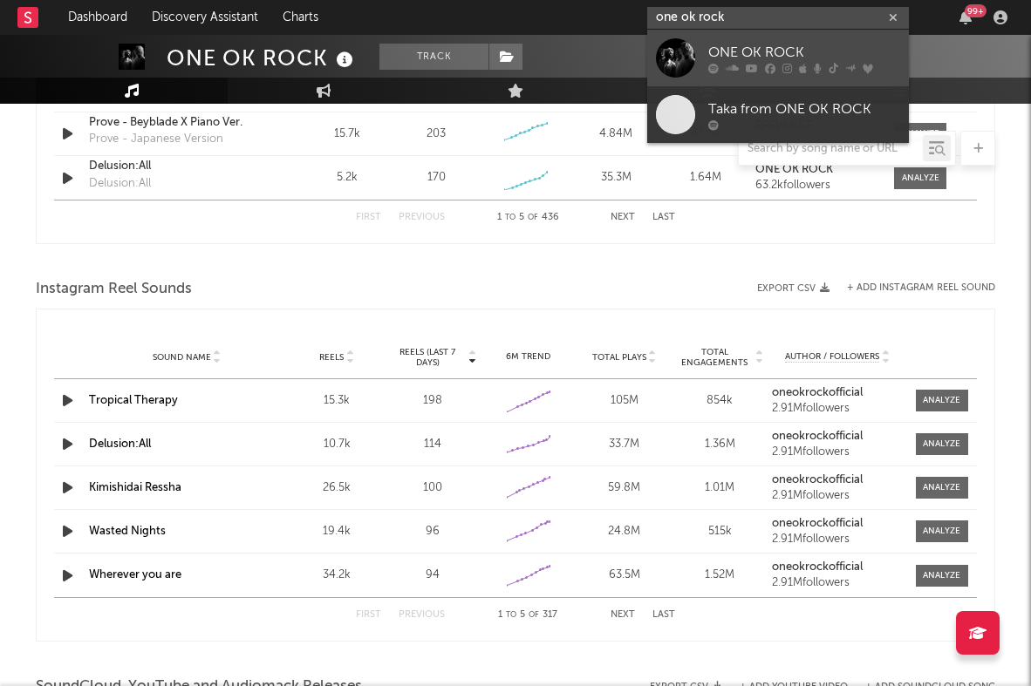
type input "one ok rock"
click at [705, 39] on link "ONE OK ROCK" at bounding box center [778, 58] width 262 height 57
